Goal: Find specific page/section: Find specific page/section

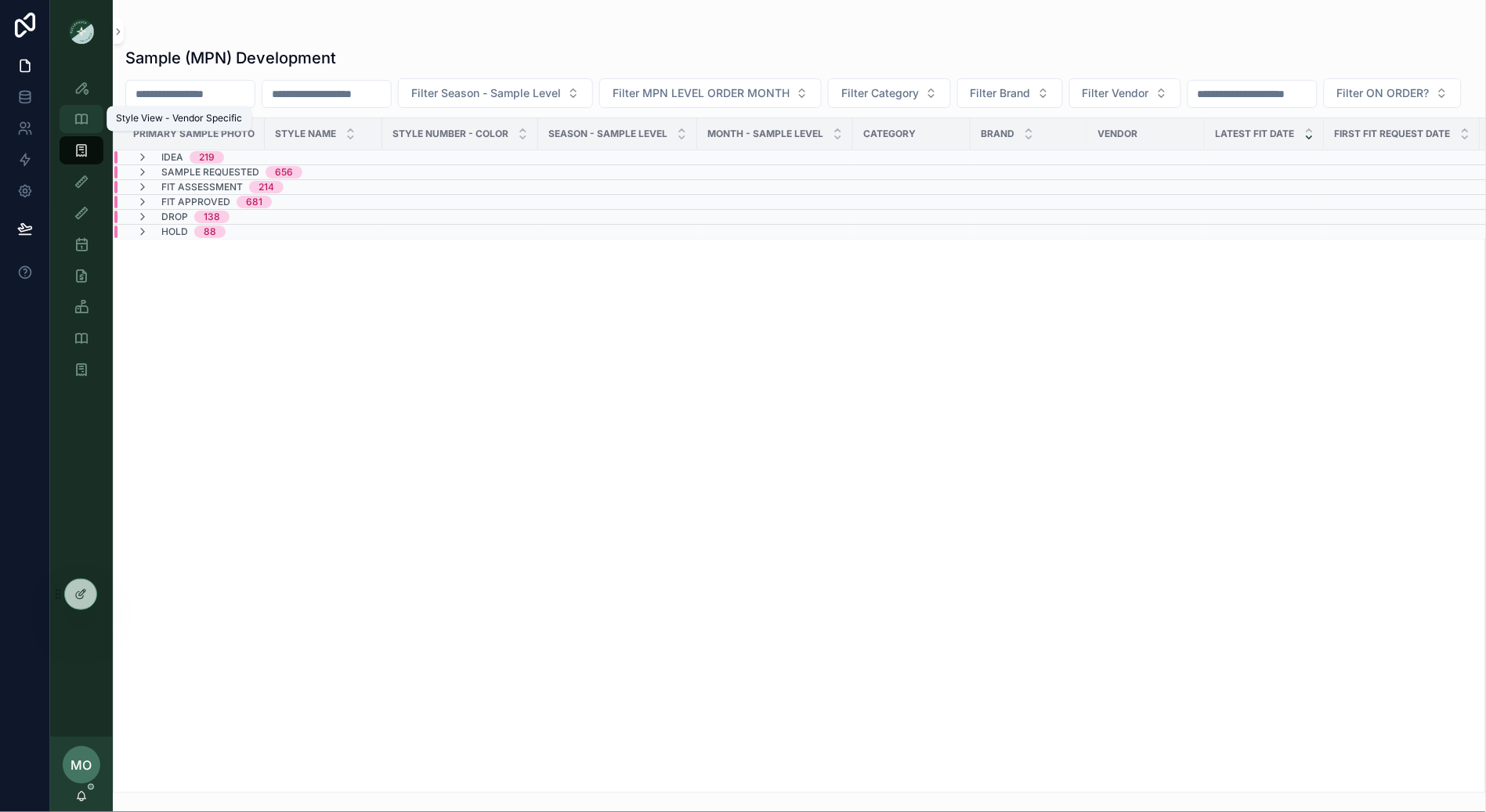
click at [81, 125] on icon "scrollable content" at bounding box center [82, 119] width 16 height 16
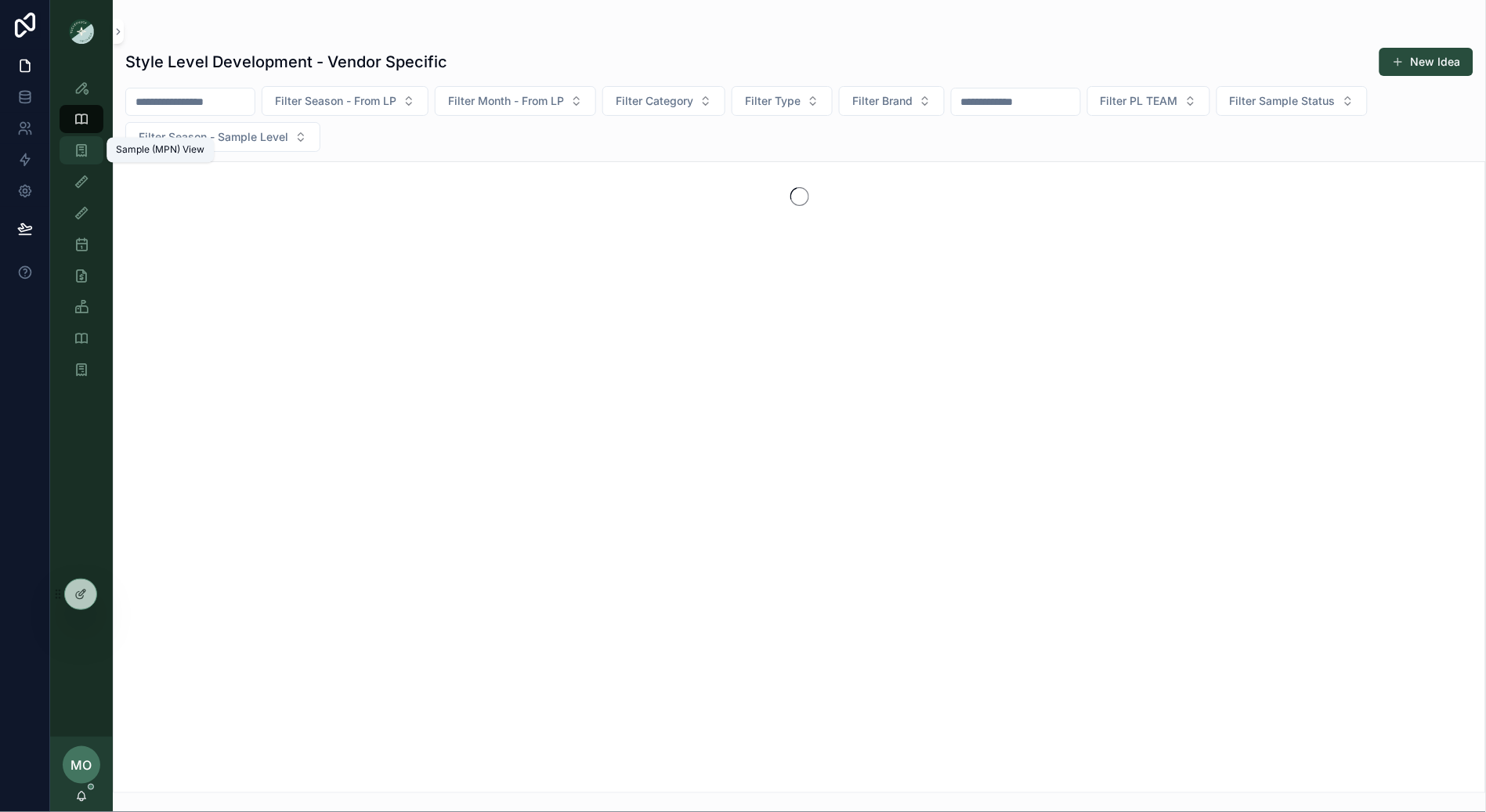
click at [77, 152] on icon "scrollable content" at bounding box center [82, 151] width 16 height 16
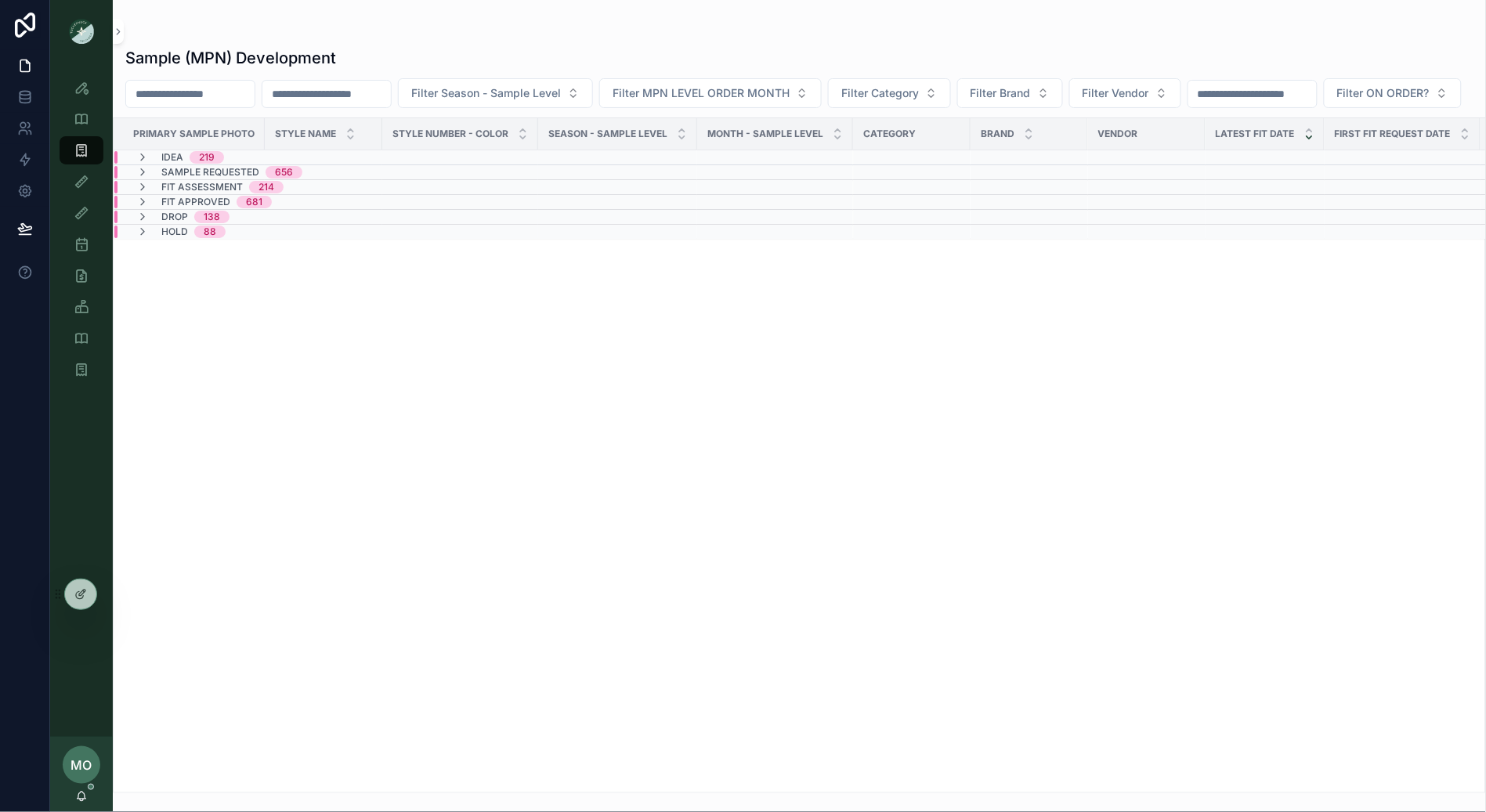
click at [326, 101] on input "scrollable content" at bounding box center [327, 93] width 128 height 22
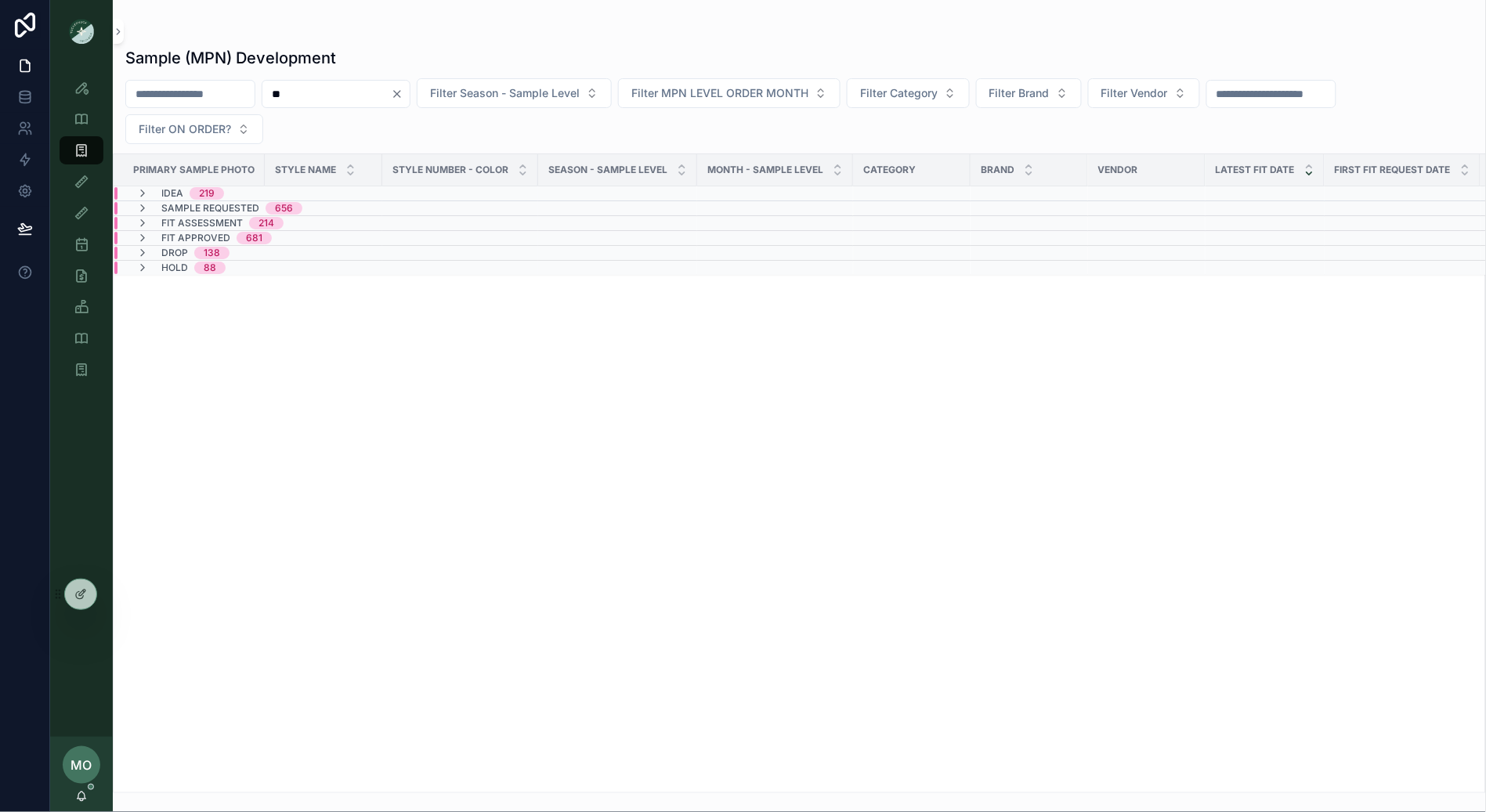
type input "*"
type input "******"
click at [162, 223] on span "Fit Assessment" at bounding box center [202, 223] width 82 height 13
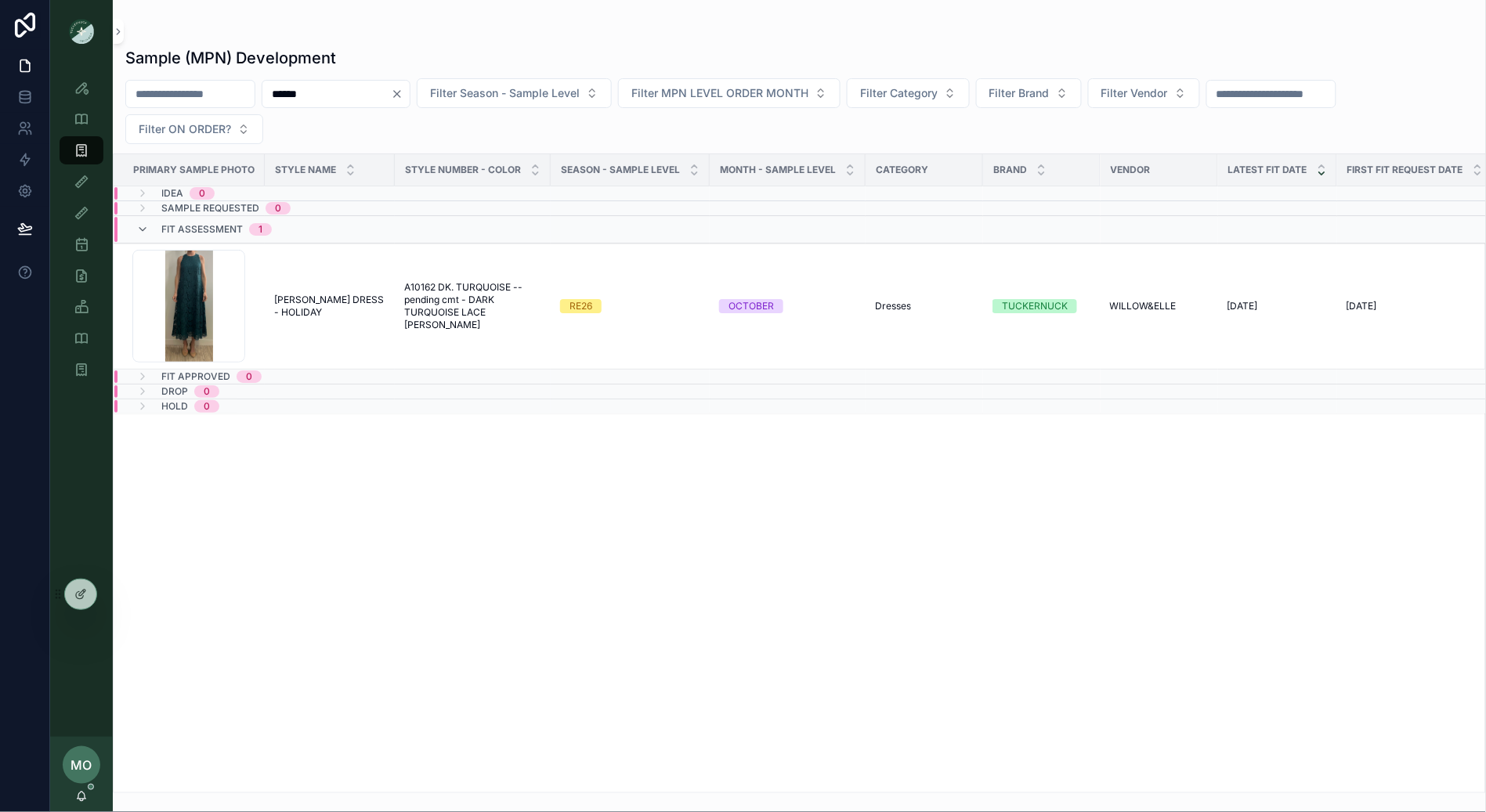
click at [404, 91] on icon "Clear" at bounding box center [397, 93] width 13 height 13
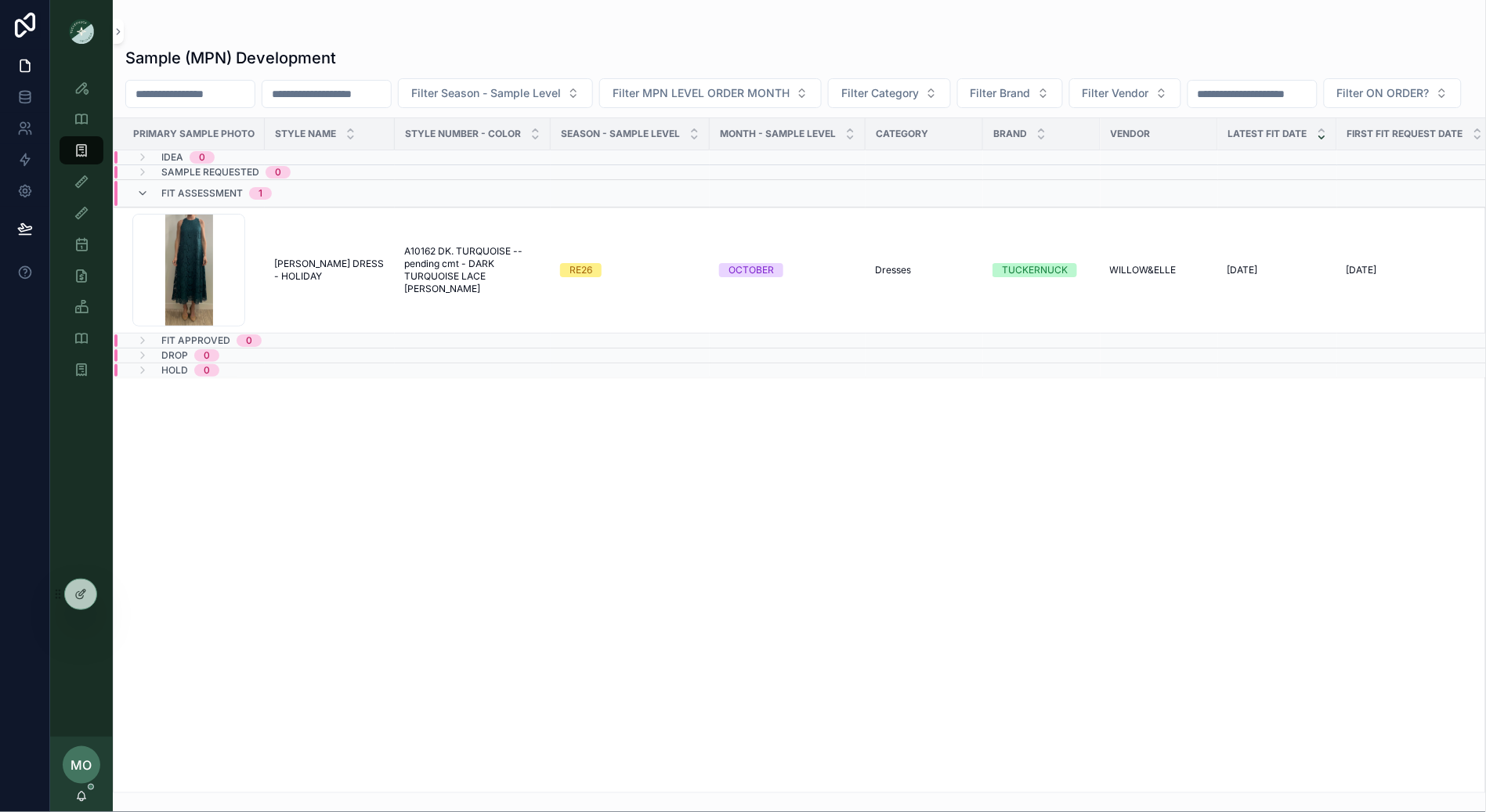
click at [363, 91] on input "scrollable content" at bounding box center [327, 93] width 128 height 22
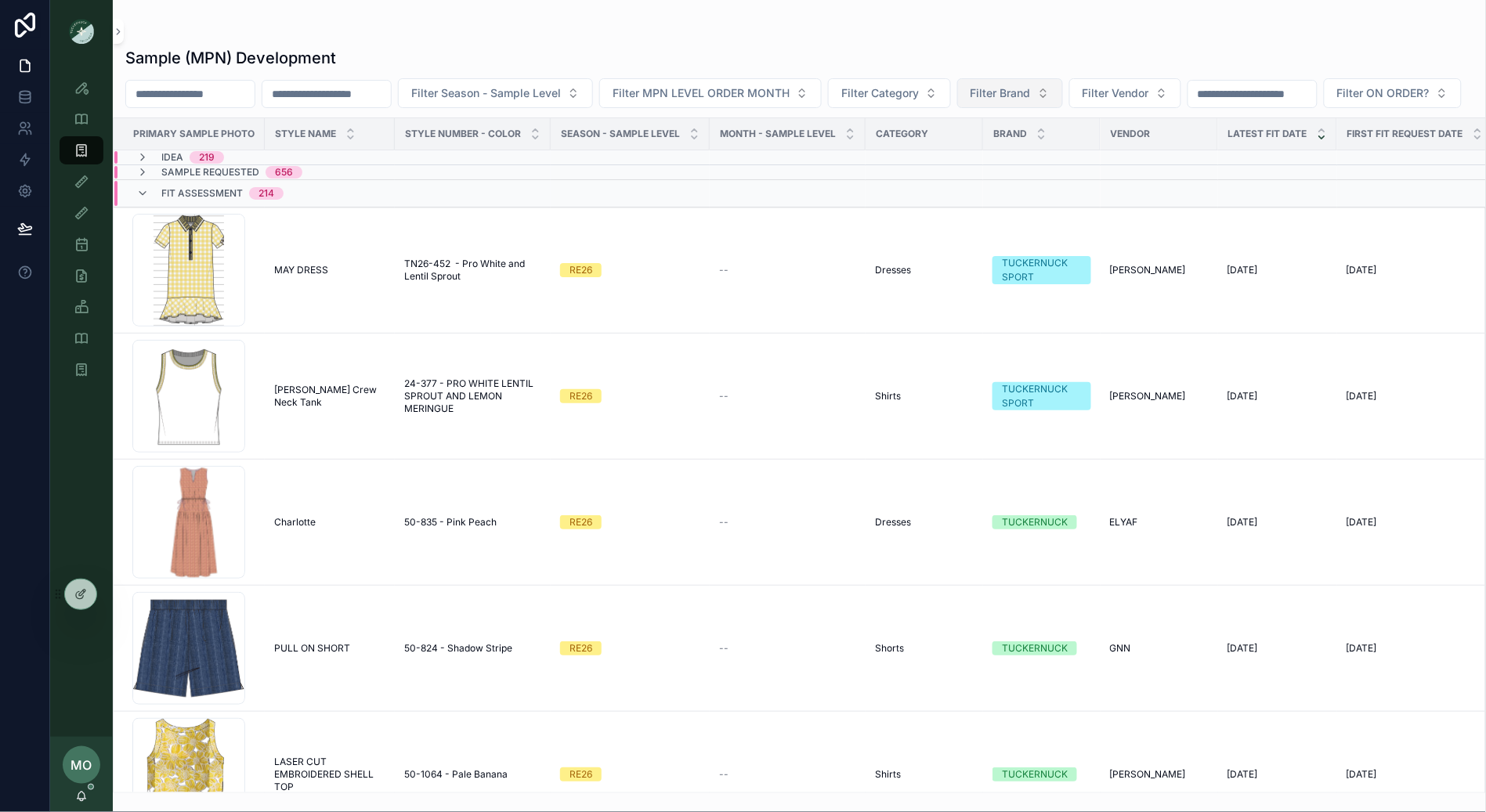
click at [1024, 97] on span "Filter Brand" at bounding box center [1001, 93] width 60 height 16
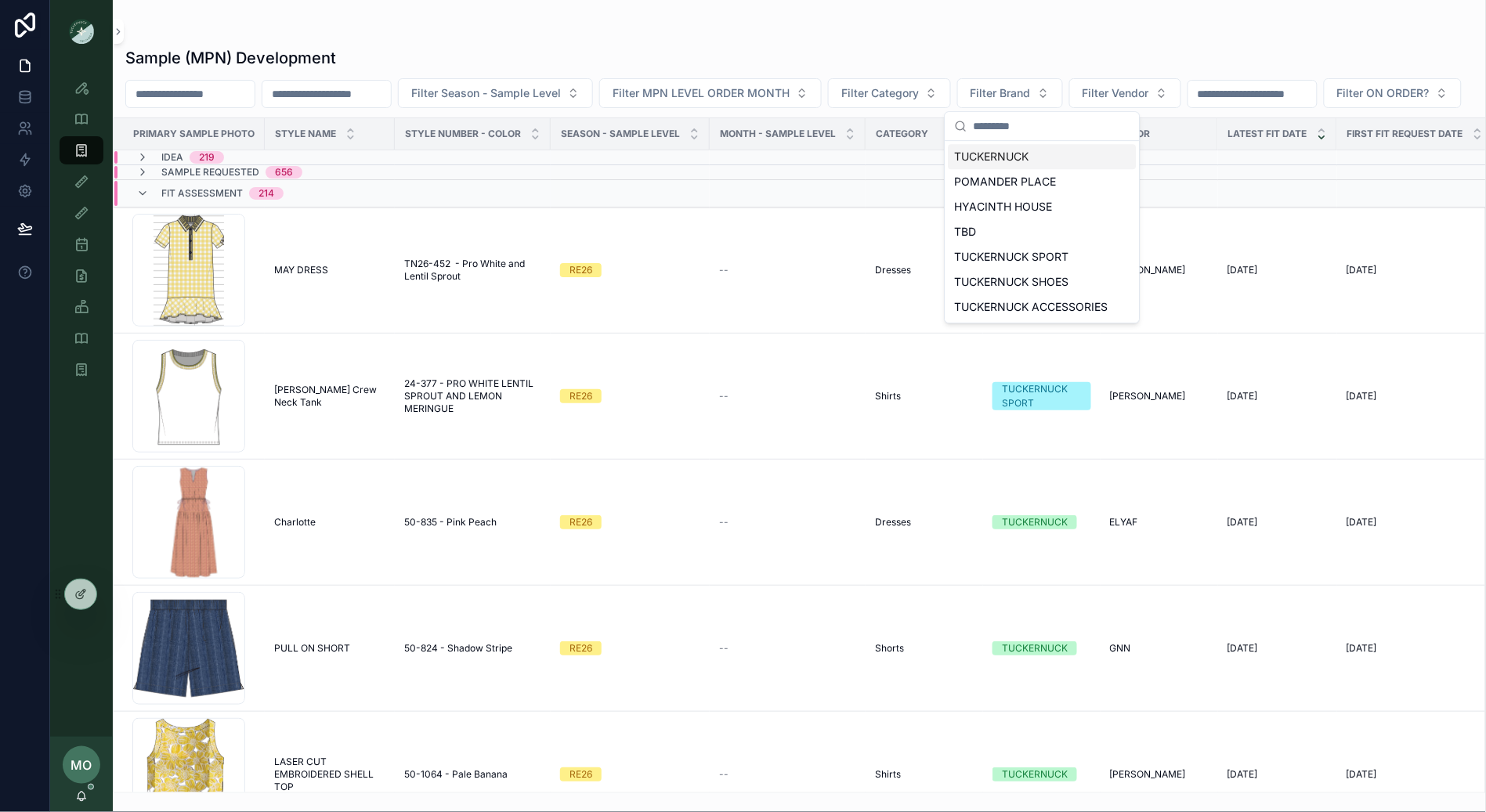
click at [937, 108] on div "Filter Season - Sample Level Filter MPN LEVEL ORDER MONTH Filter Category Filte…" at bounding box center [799, 93] width 1373 height 30
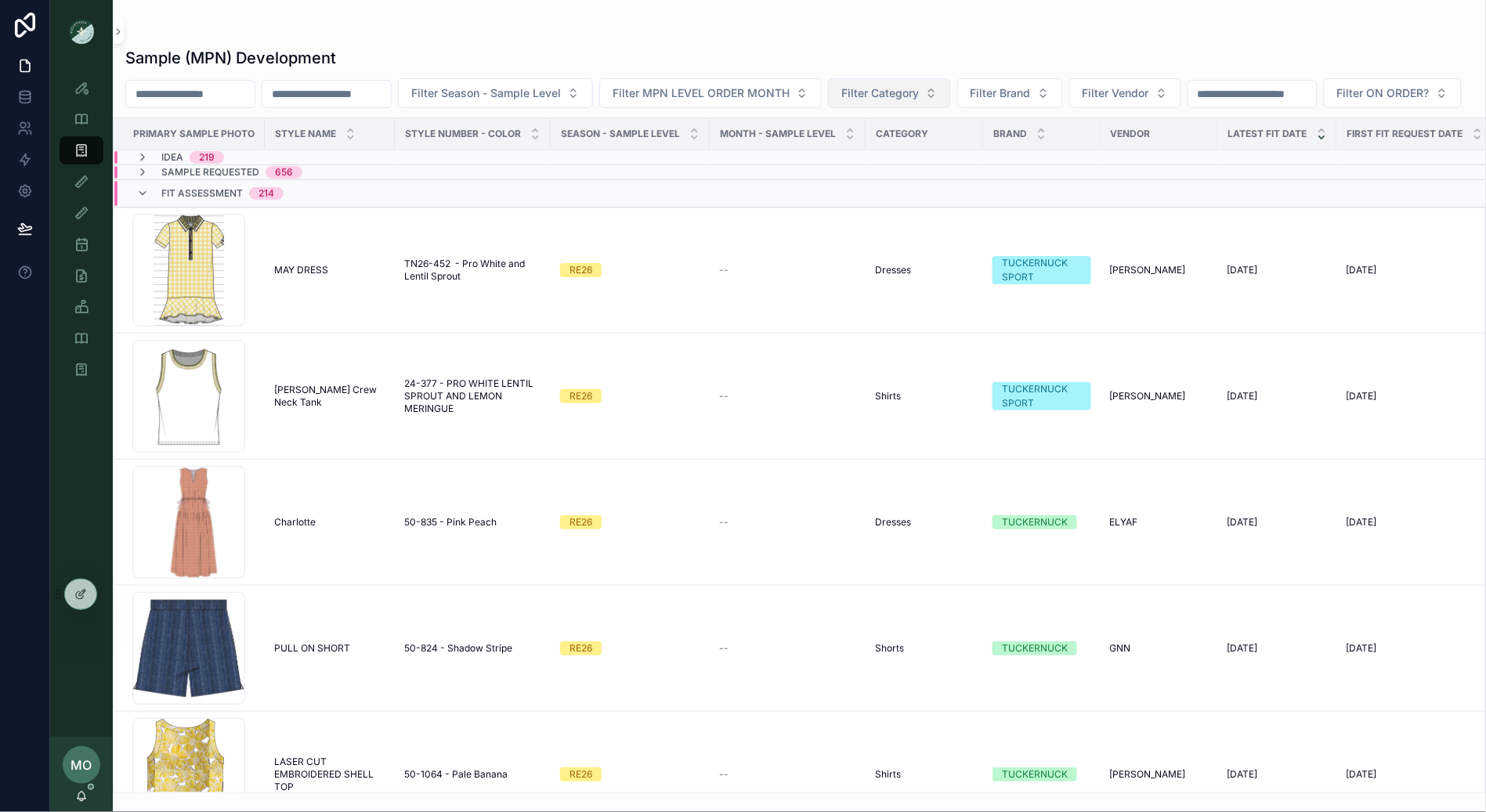
click at [919, 96] on span "Filter Category" at bounding box center [880, 93] width 78 height 16
type input "******"
click at [1182, 91] on button "Filter Vendor" at bounding box center [1124, 93] width 112 height 30
type input "****"
click at [1112, 151] on span "WILLOW&ELLE" at bounding box center [1109, 157] width 78 height 16
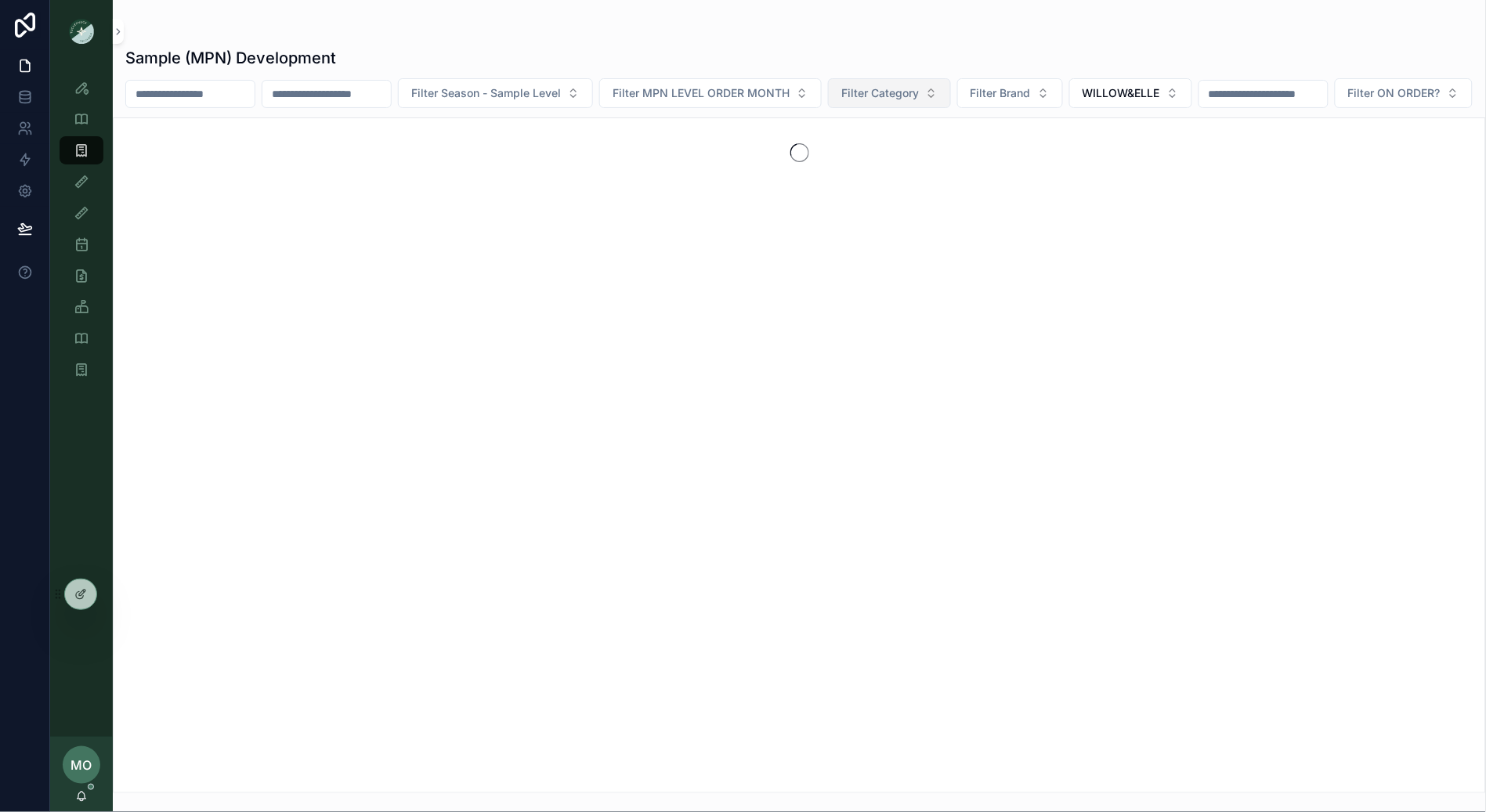
click at [942, 101] on button "Filter Category" at bounding box center [889, 93] width 123 height 30
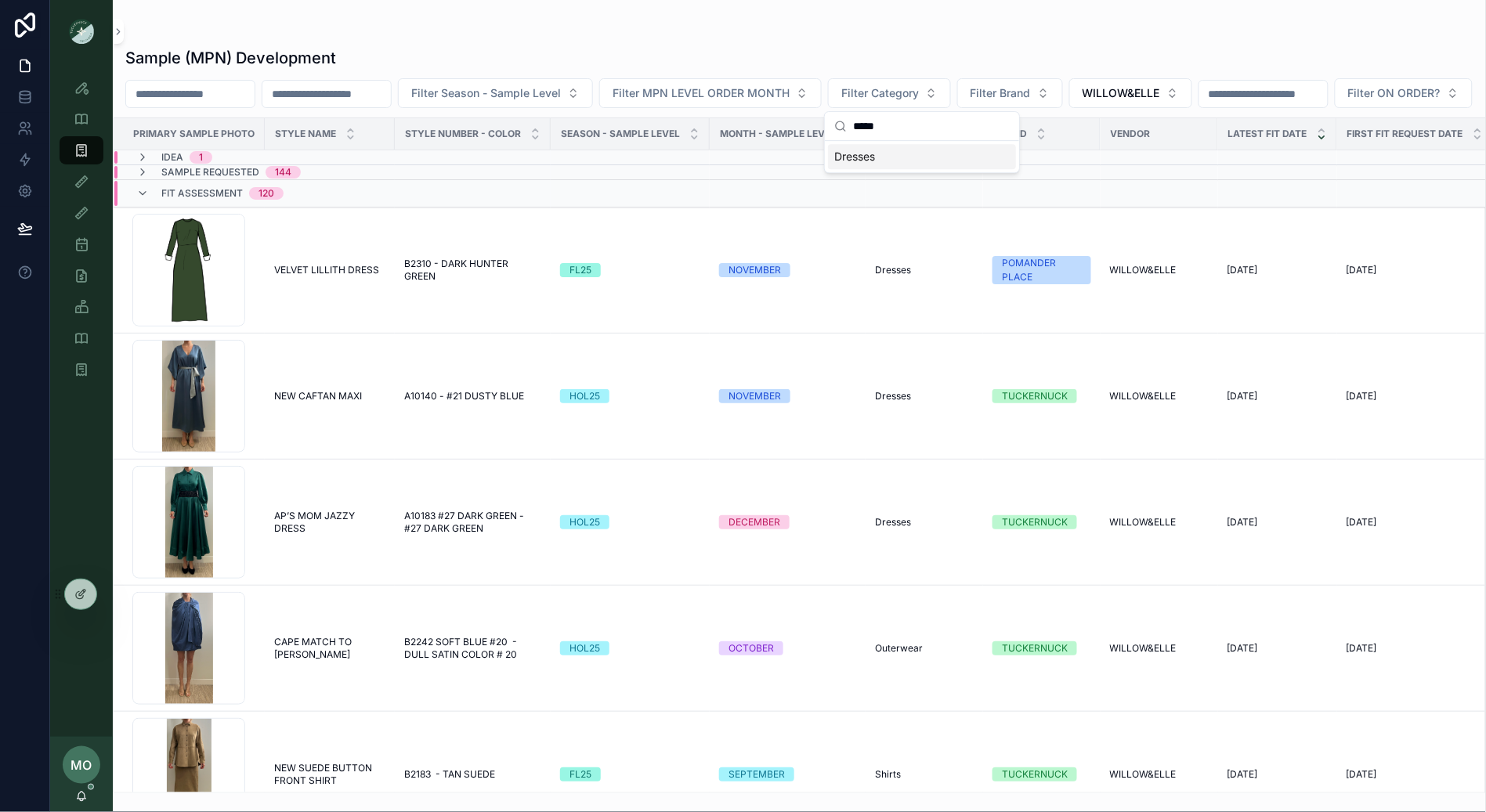
type input "*****"
click at [889, 158] on div "Dresses" at bounding box center [921, 157] width 188 height 25
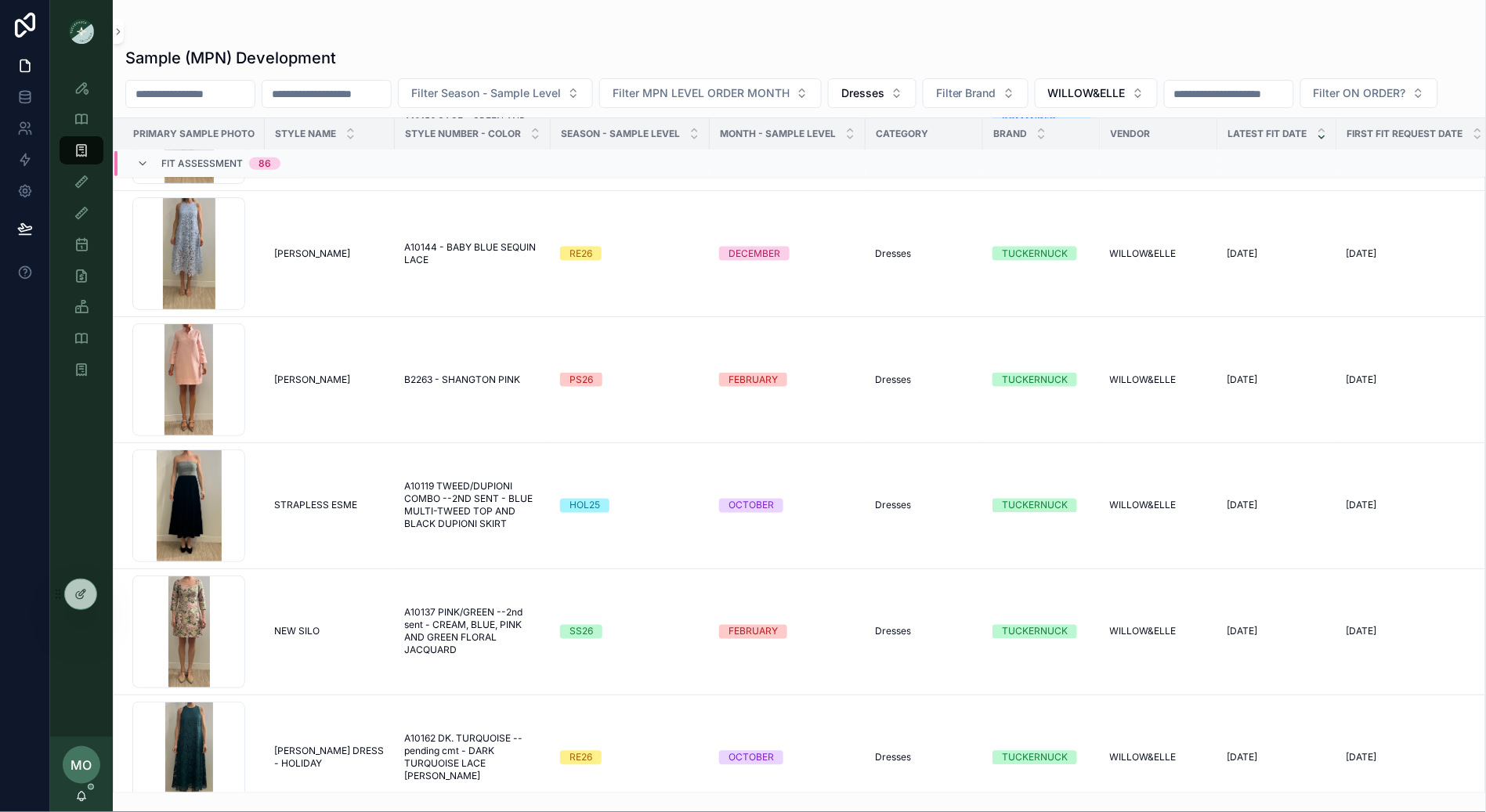
scroll to position [620, 0]
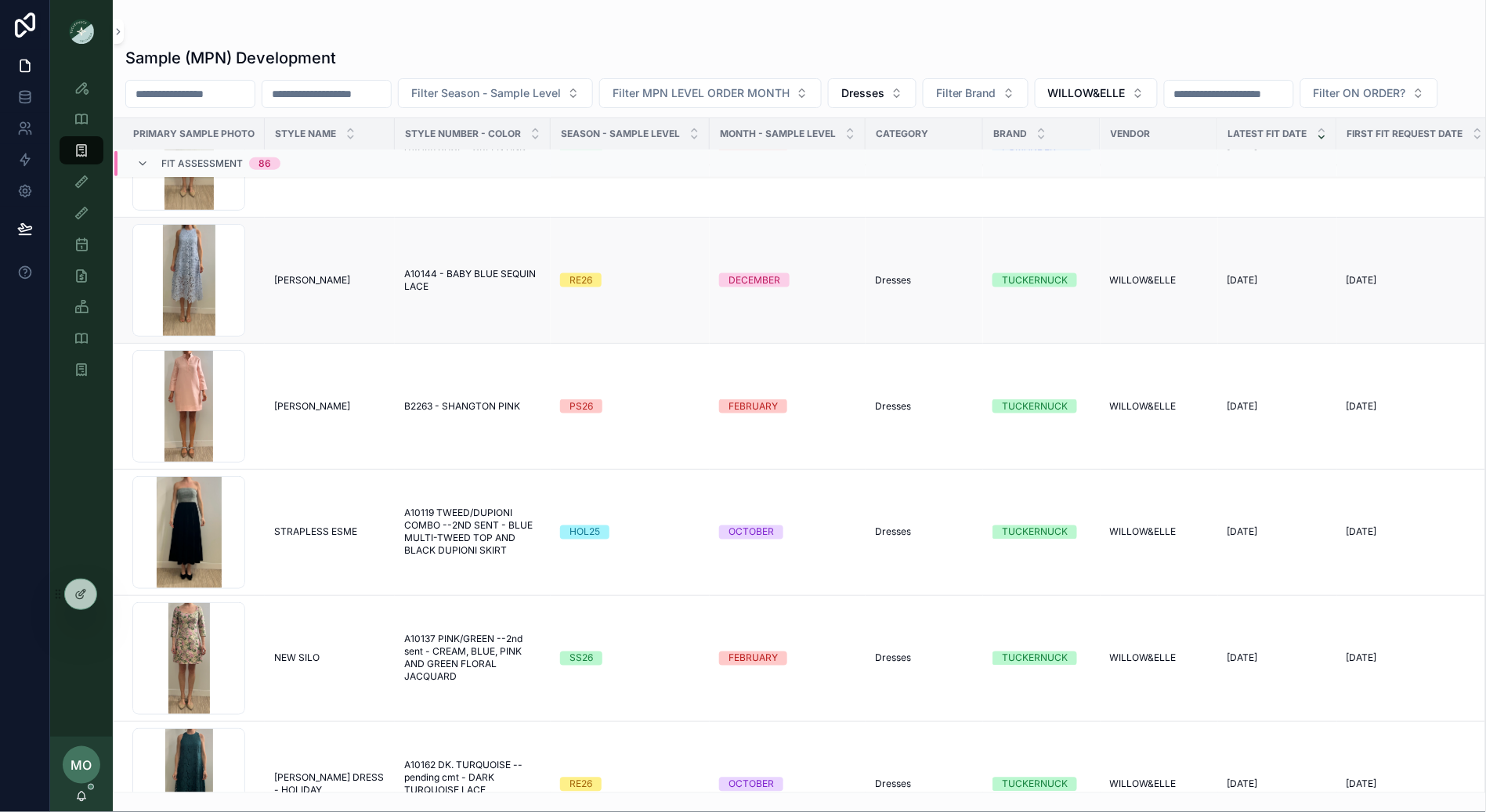
click at [296, 287] on span "[PERSON_NAME]" at bounding box center [312, 280] width 76 height 13
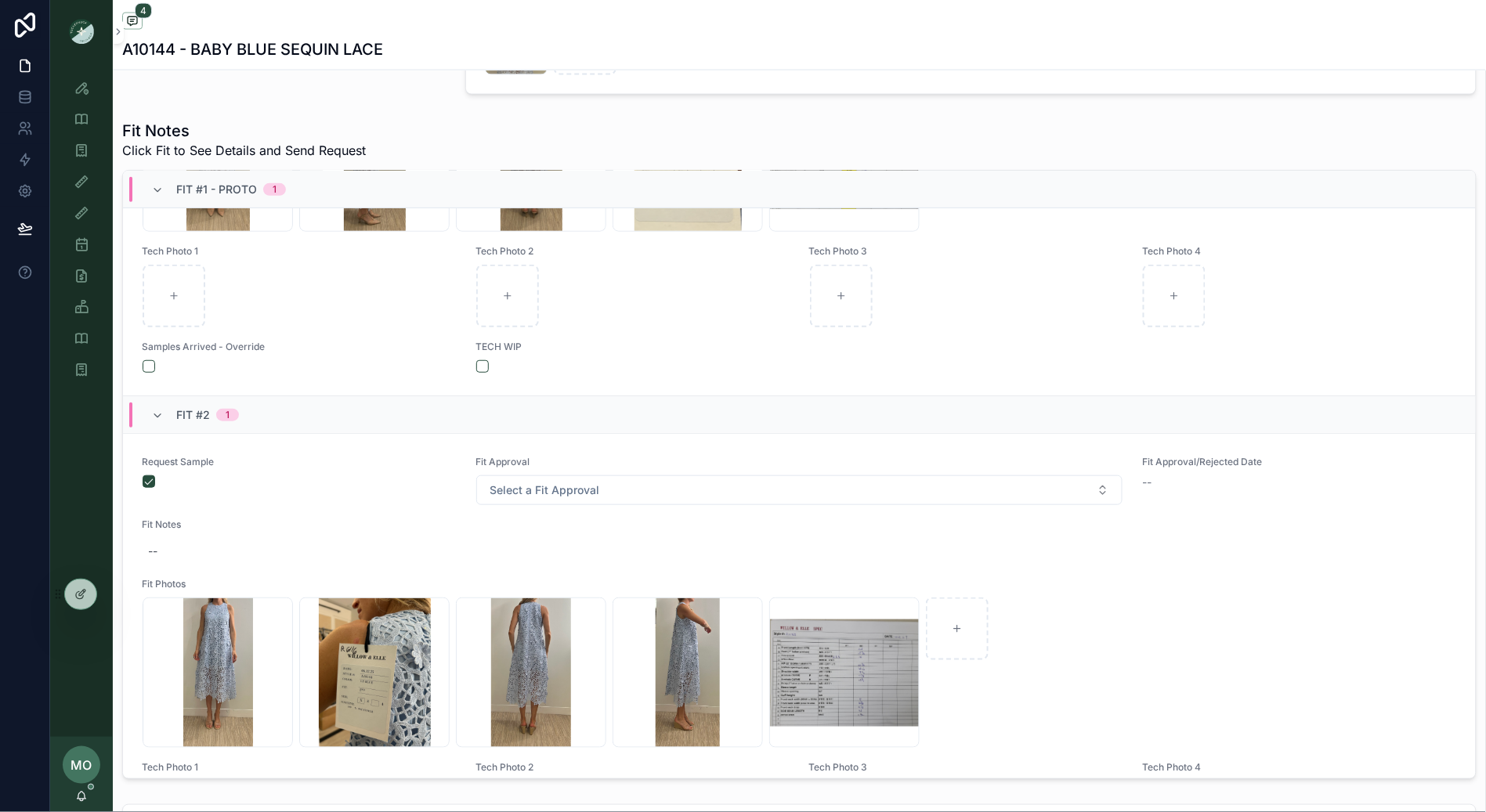
scroll to position [441, 0]
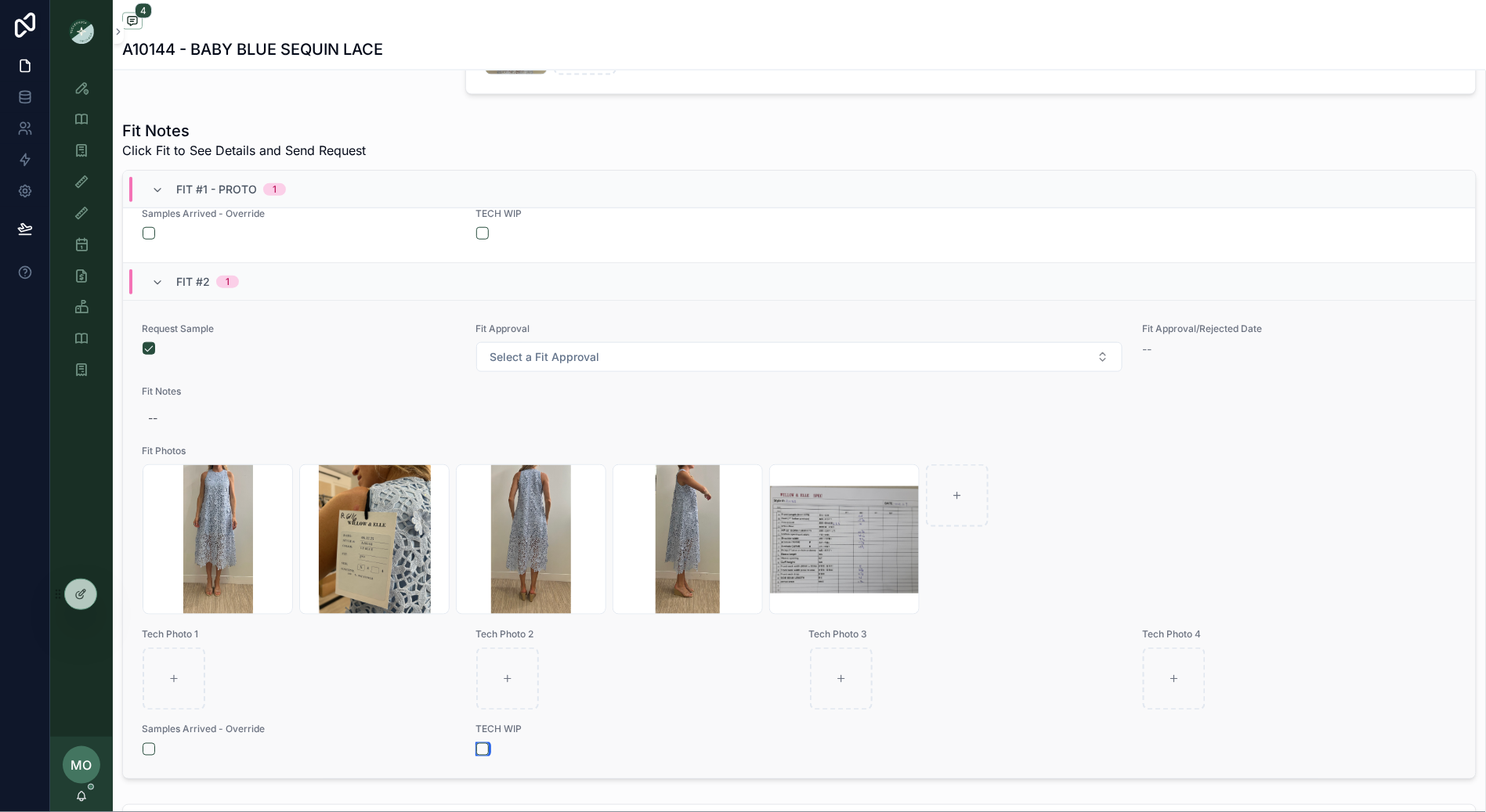
click at [478, 749] on button "scrollable content" at bounding box center [482, 749] width 13 height 13
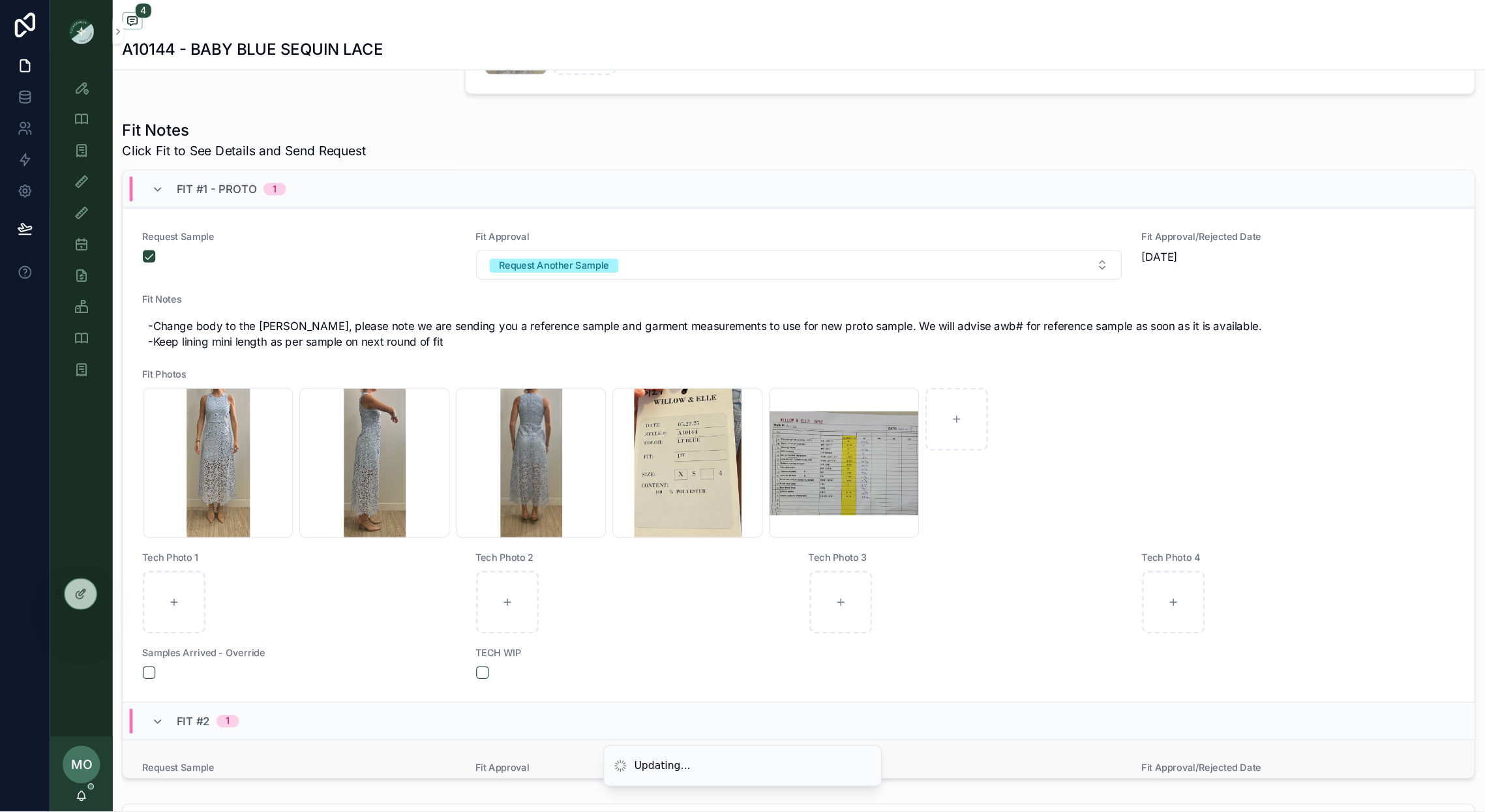
scroll to position [0, 0]
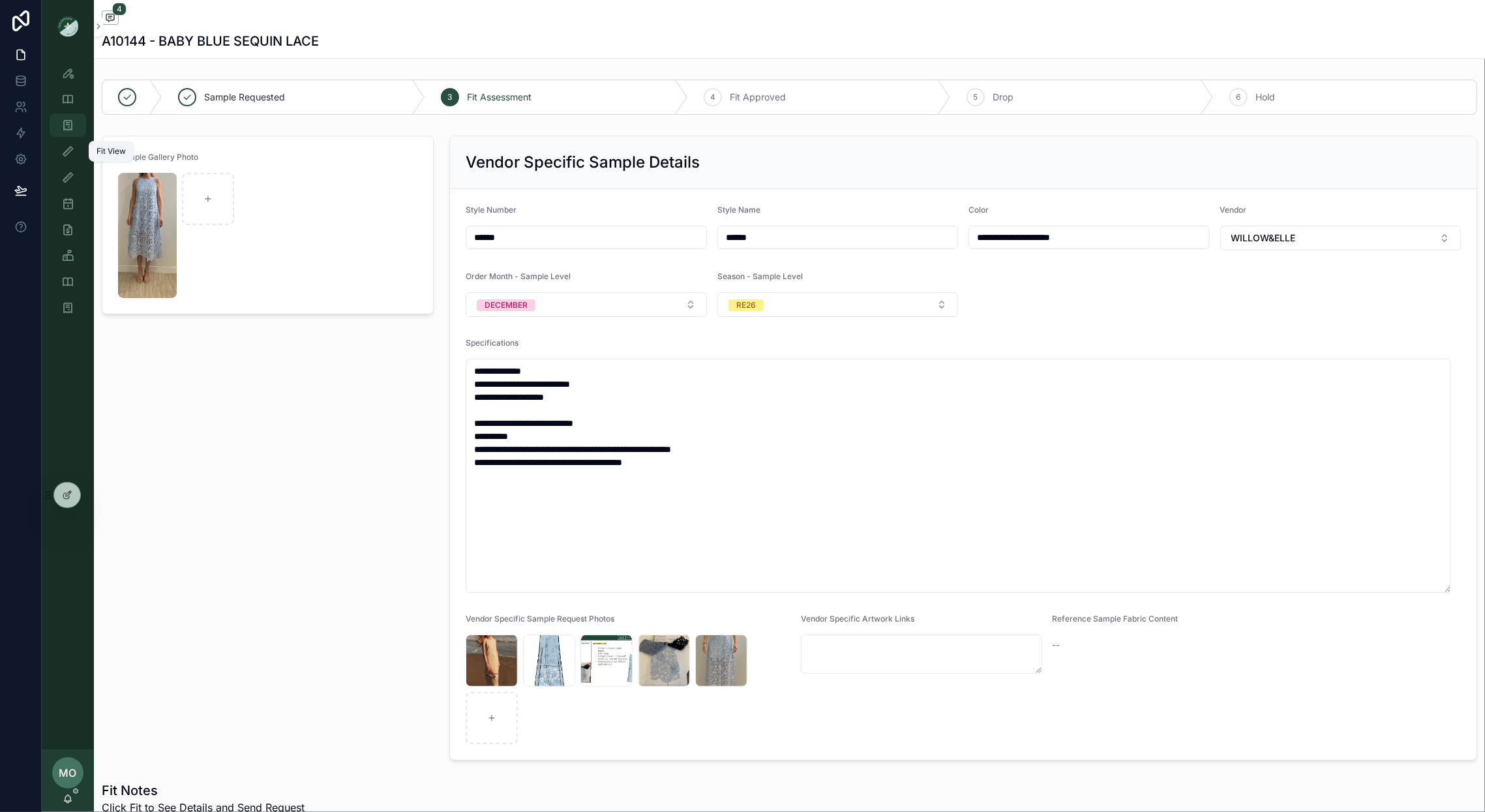
click at [78, 126] on div "Sample (MPN) View" at bounding box center [68, 125] width 21 height 21
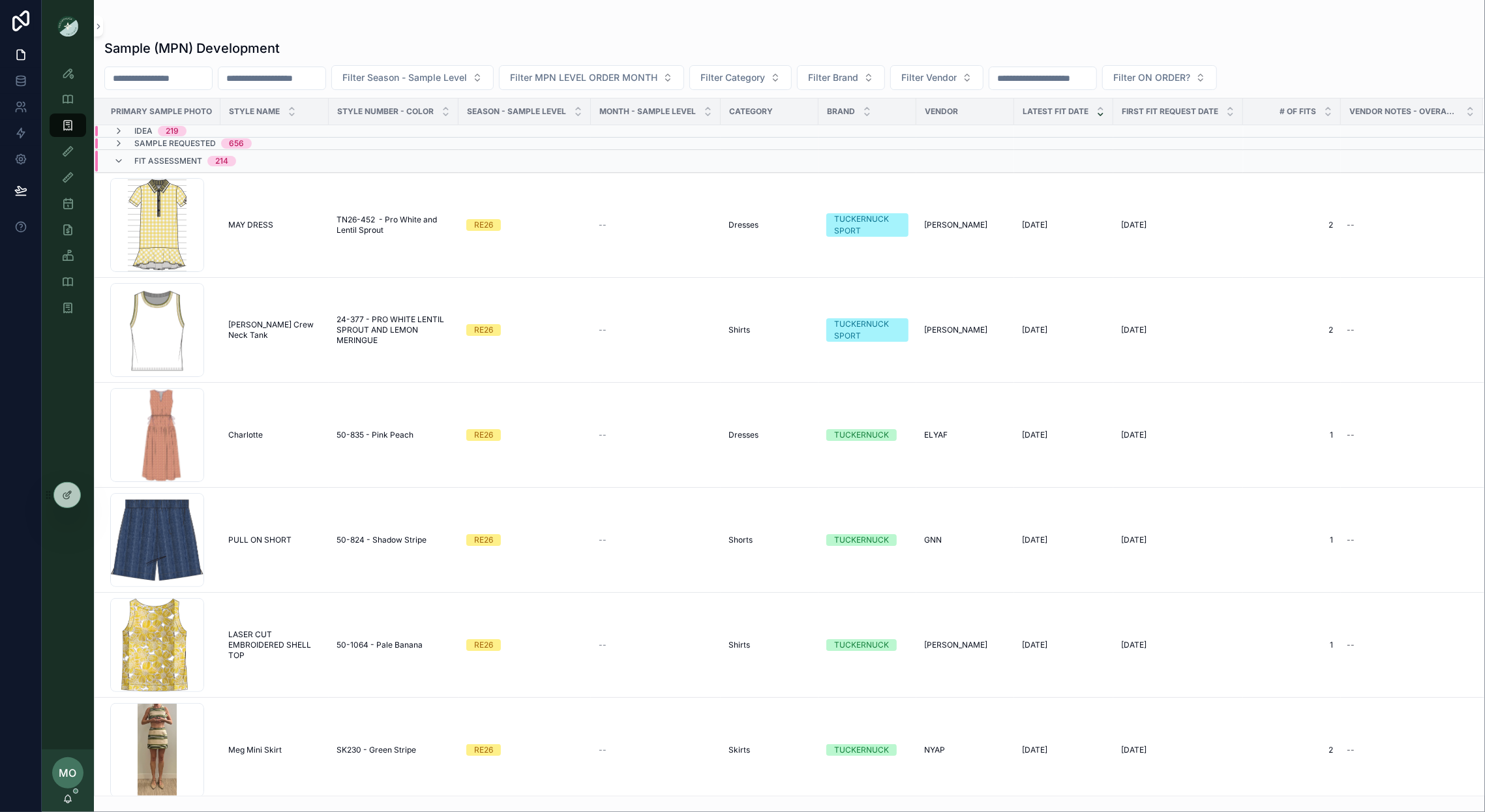
click at [293, 79] on input "scrollable content" at bounding box center [272, 78] width 107 height 19
click at [183, 82] on input "scrollable content" at bounding box center [159, 78] width 107 height 19
type input "*****"
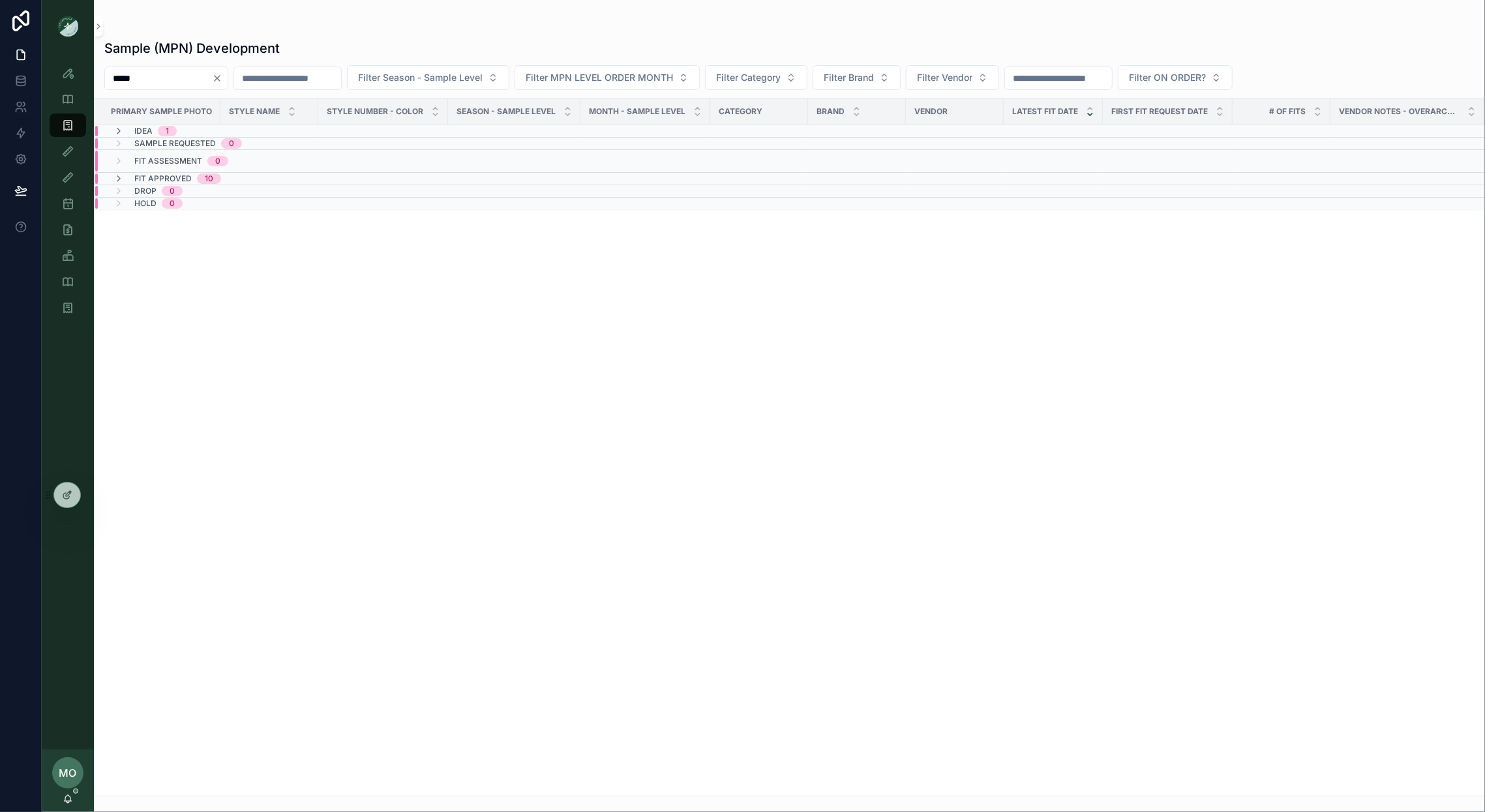
click at [187, 136] on div "Idea 1" at bounding box center [145, 130] width 95 height 11
click at [132, 222] on div "Fit Approved 10" at bounding box center [167, 221] width 108 height 11
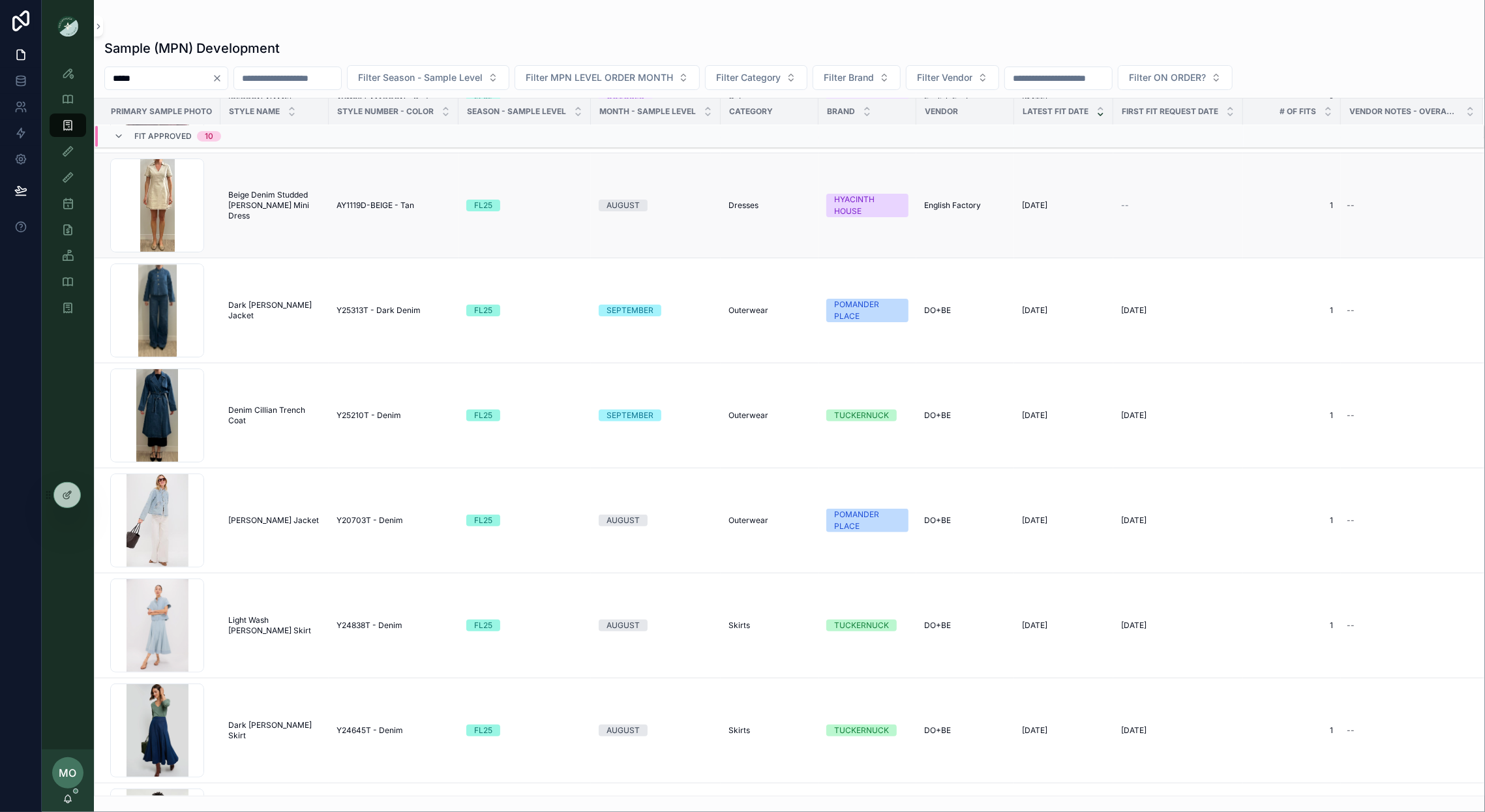
scroll to position [521, 0]
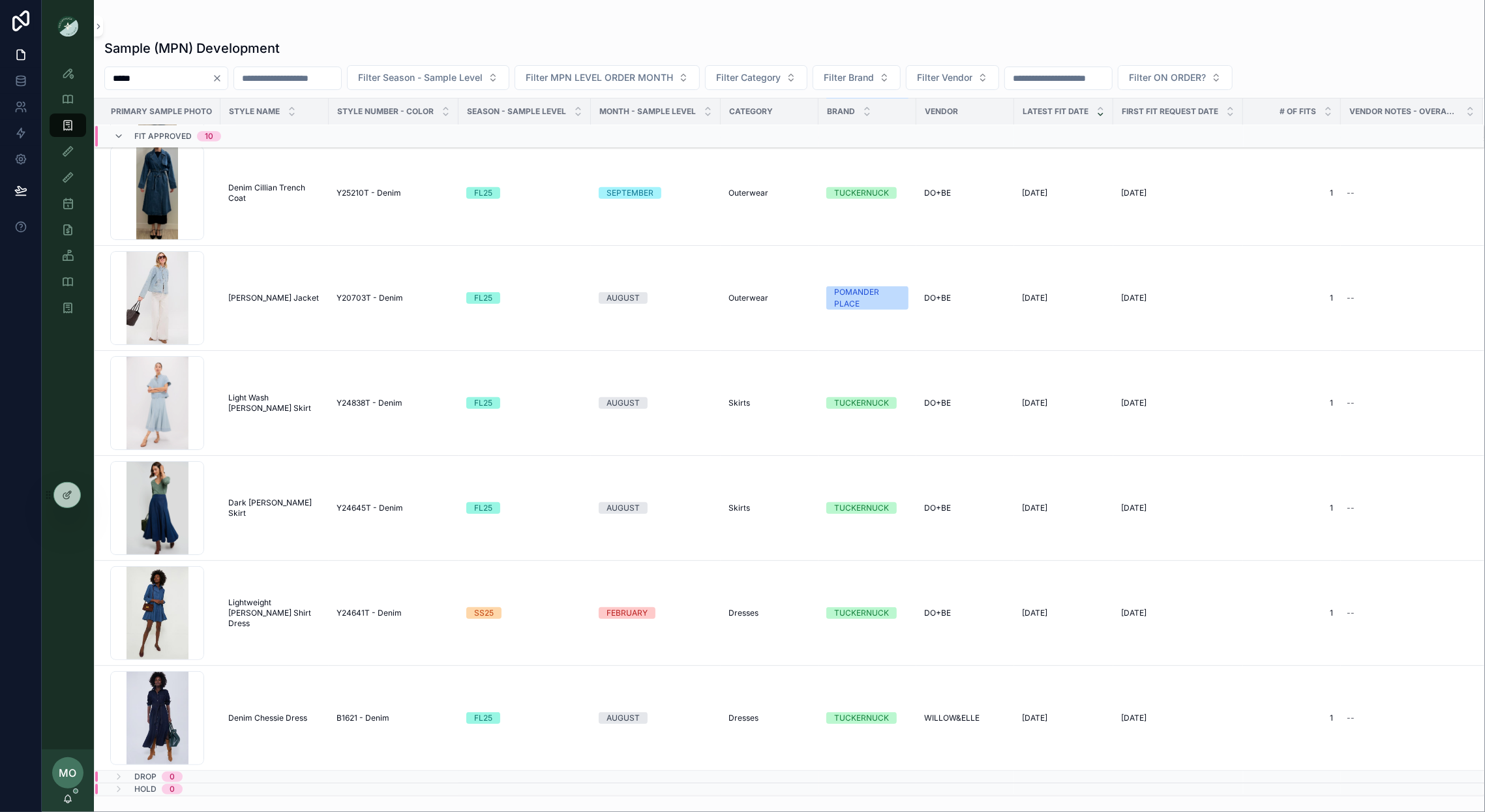
click at [223, 74] on icon "Clear" at bounding box center [217, 78] width 11 height 11
click at [190, 74] on input "scrollable content" at bounding box center [159, 78] width 107 height 19
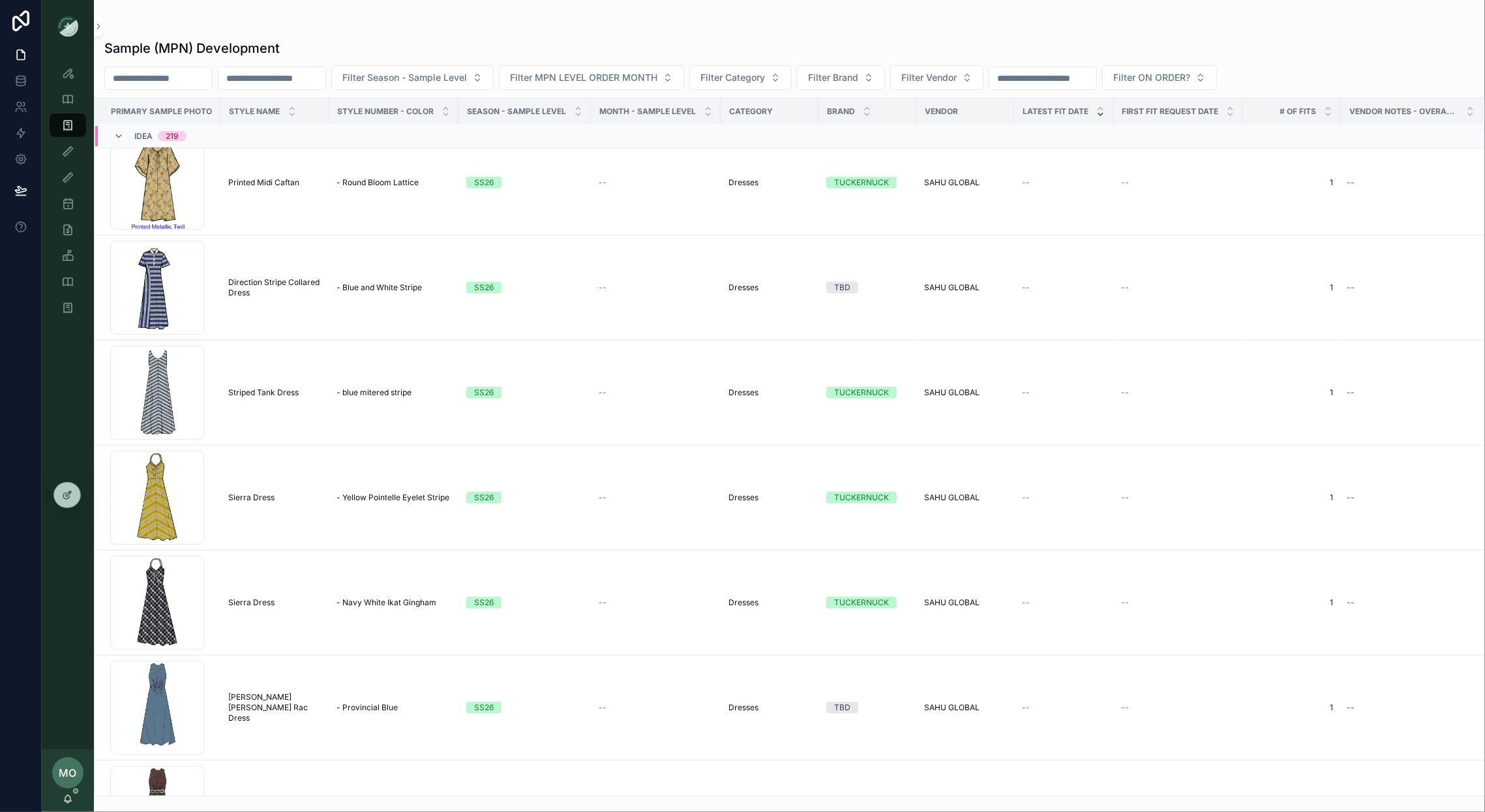
scroll to position [753, 0]
